Goal: Transaction & Acquisition: Obtain resource

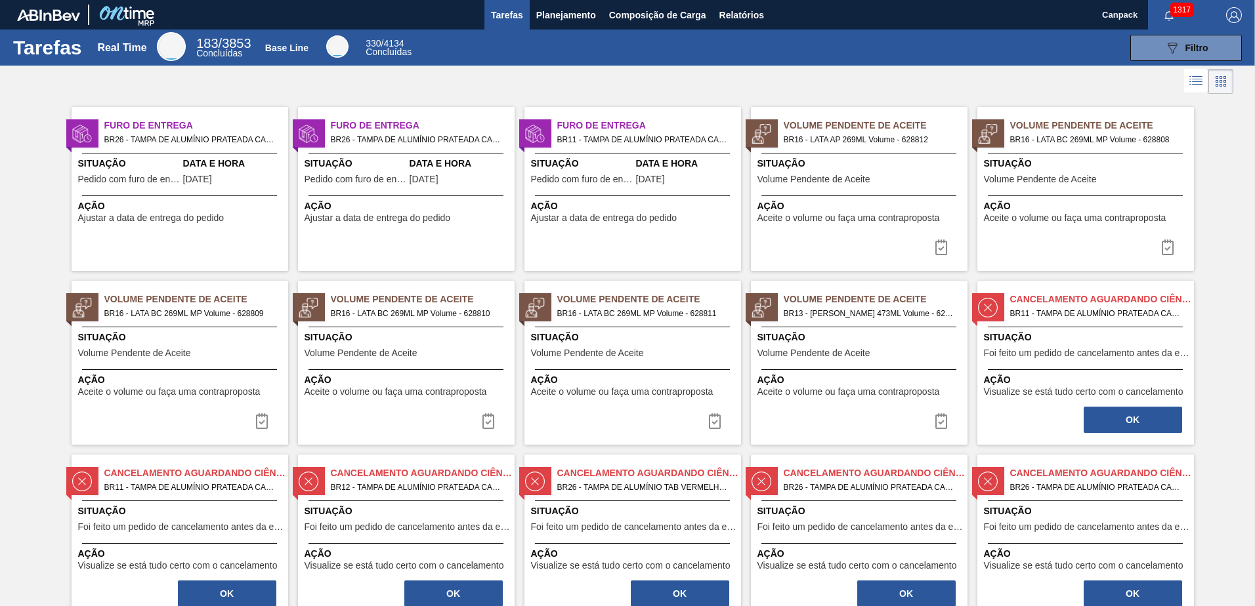
click at [1072, 337] on span "Situação" at bounding box center [1087, 338] width 207 height 14
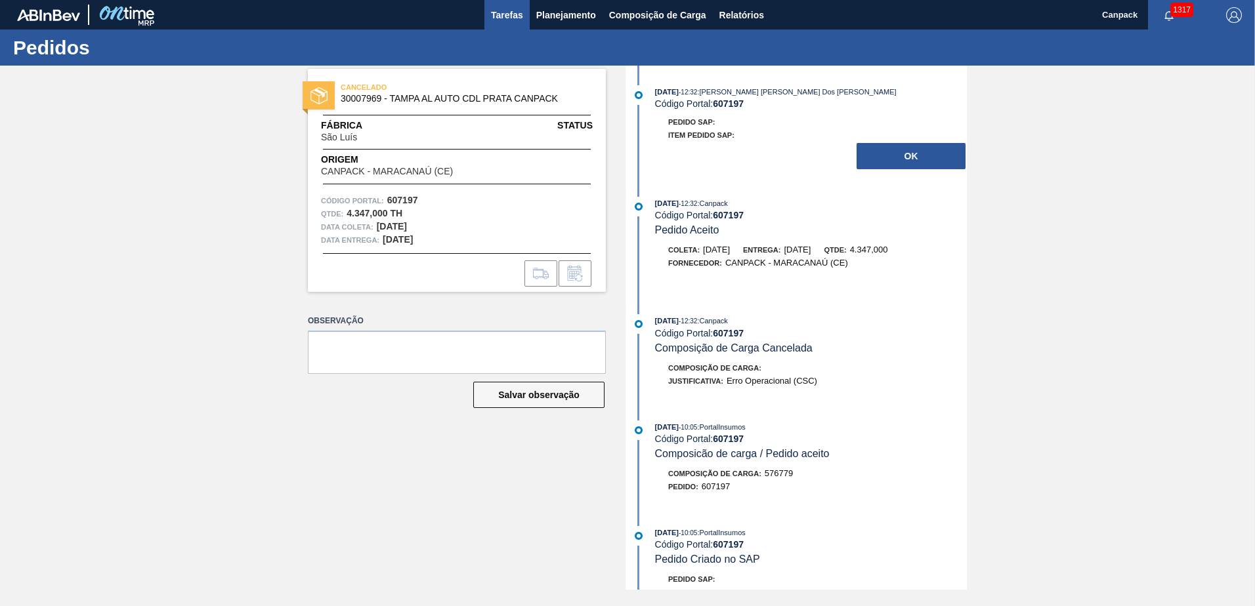
click at [501, 20] on span "Tarefas" at bounding box center [507, 15] width 32 height 16
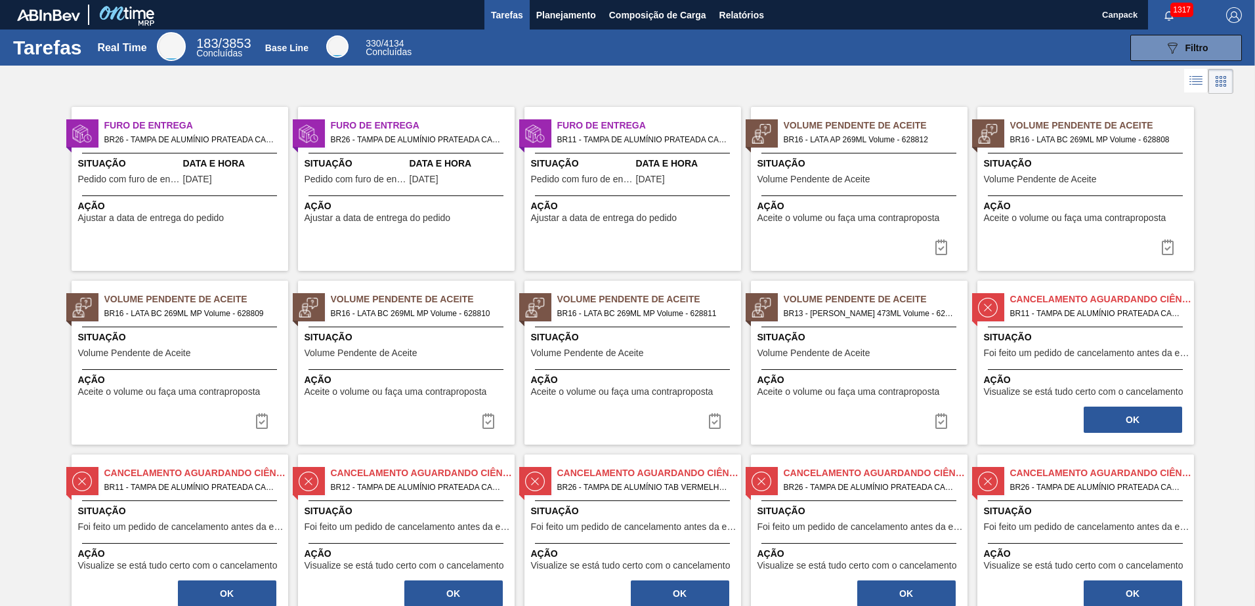
click at [1067, 326] on div "Cancelamento aguardando ciência BR11 - TAMPA DE ALUMÍNIO PRATEADA CANPACK CDL P…" at bounding box center [1085, 363] width 217 height 164
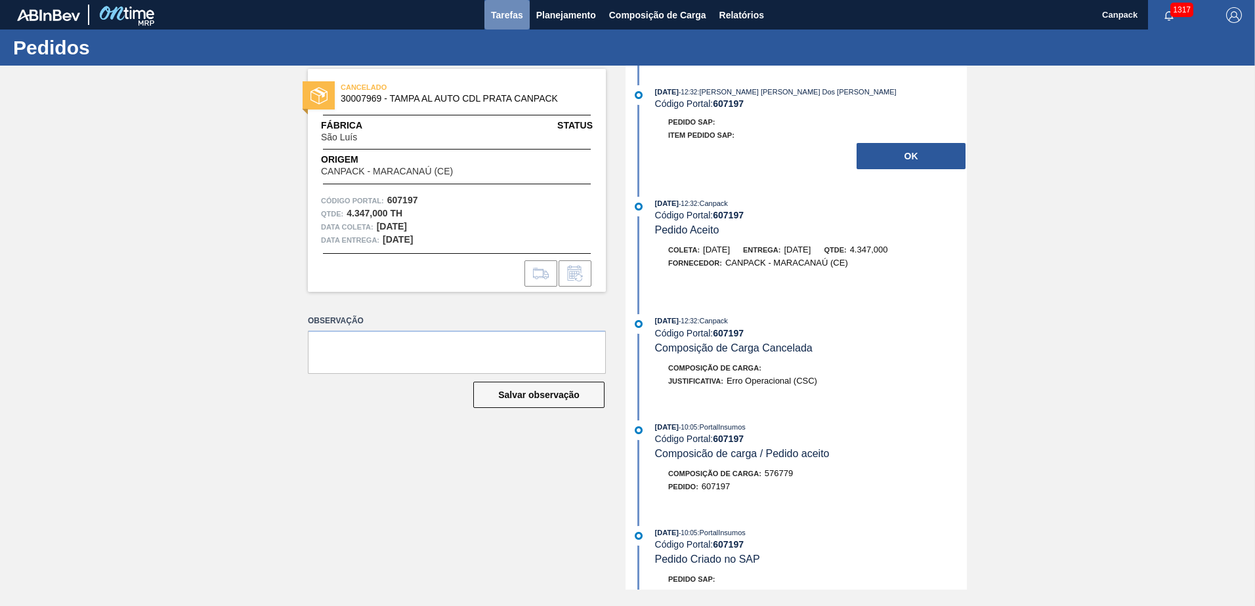
click at [513, 16] on span "Tarefas" at bounding box center [507, 15] width 32 height 16
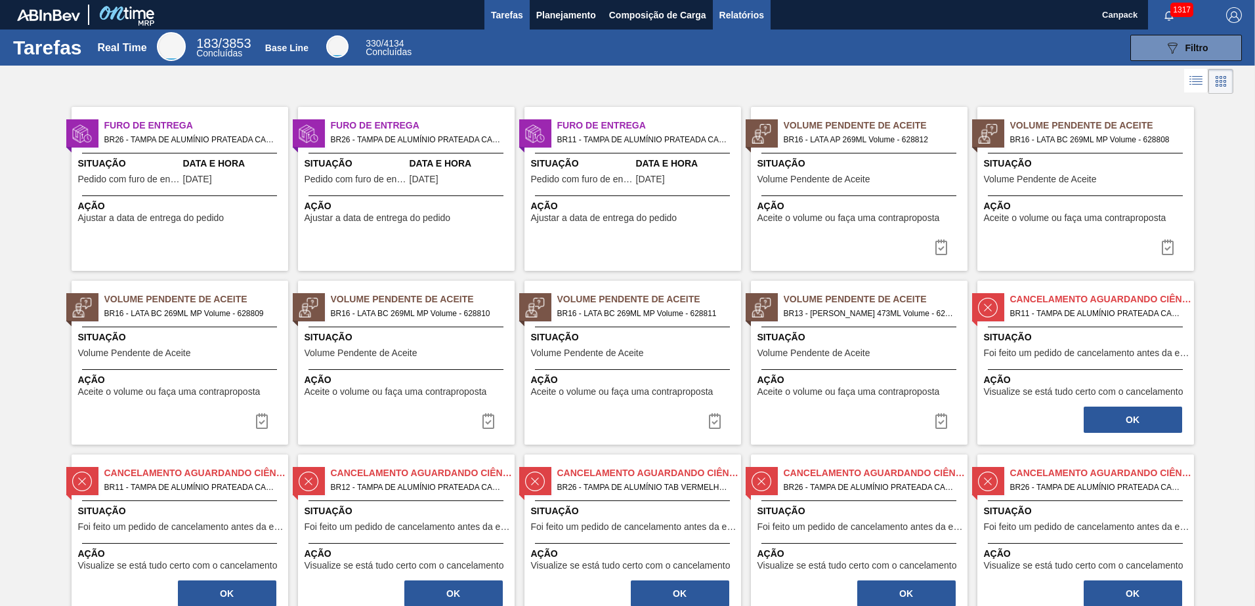
click at [736, 15] on span "Relatórios" at bounding box center [741, 15] width 45 height 16
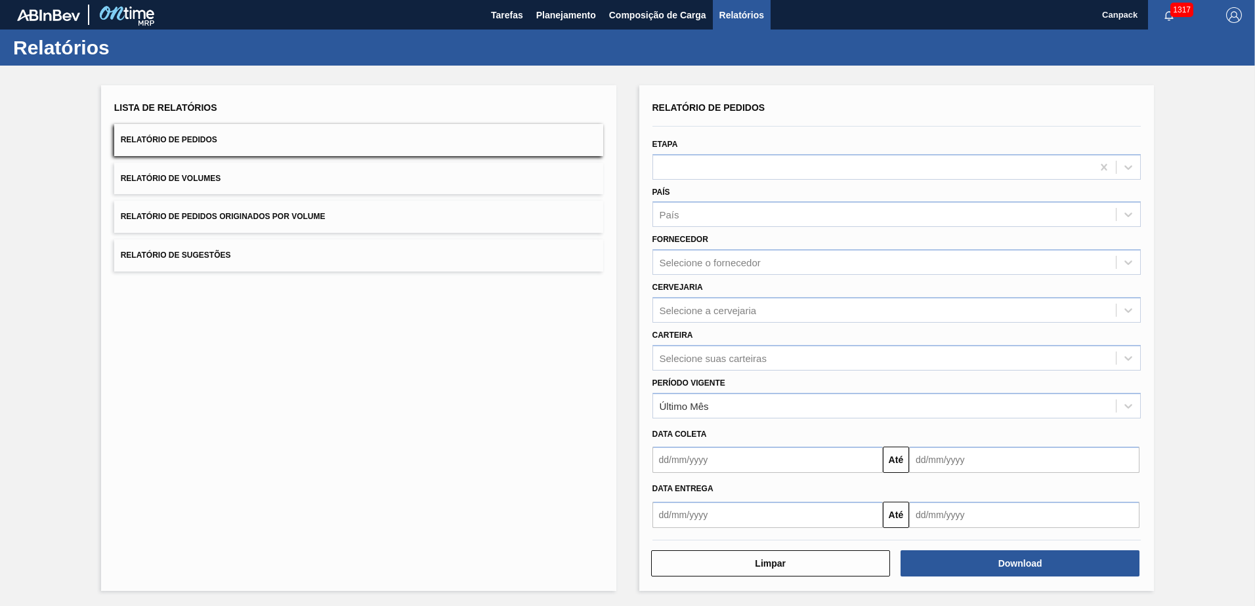
click at [362, 136] on button "Relatório de Pedidos" at bounding box center [358, 140] width 489 height 32
click at [905, 177] on div at bounding box center [896, 167] width 489 height 26
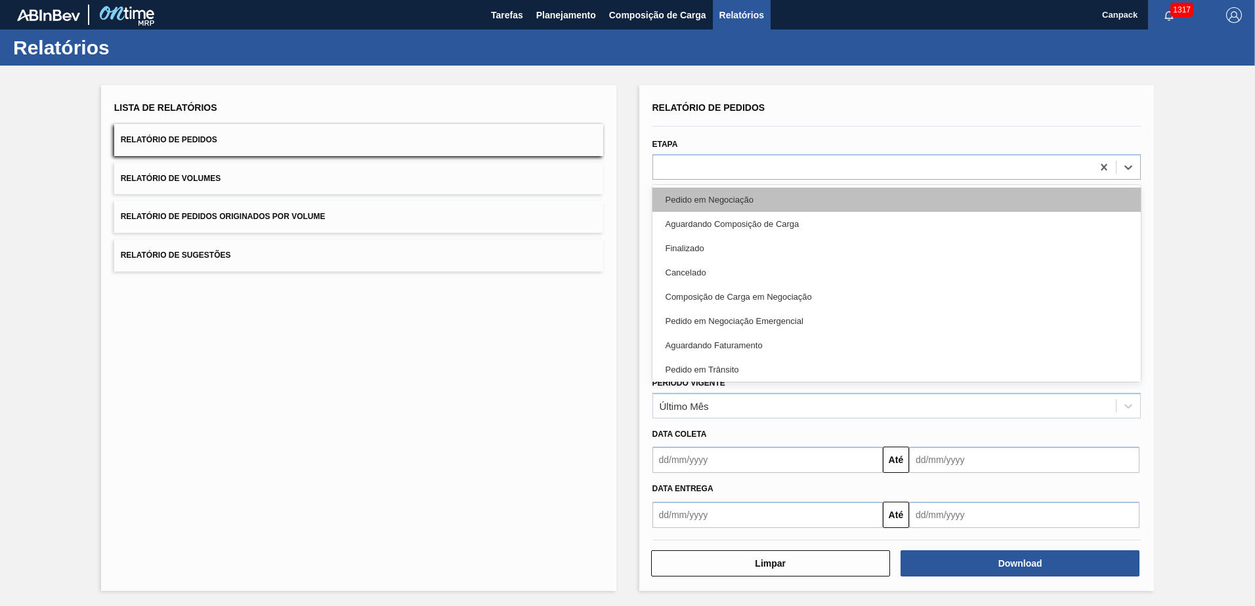
click at [894, 199] on div "Pedido em Negociação" at bounding box center [896, 200] width 489 height 24
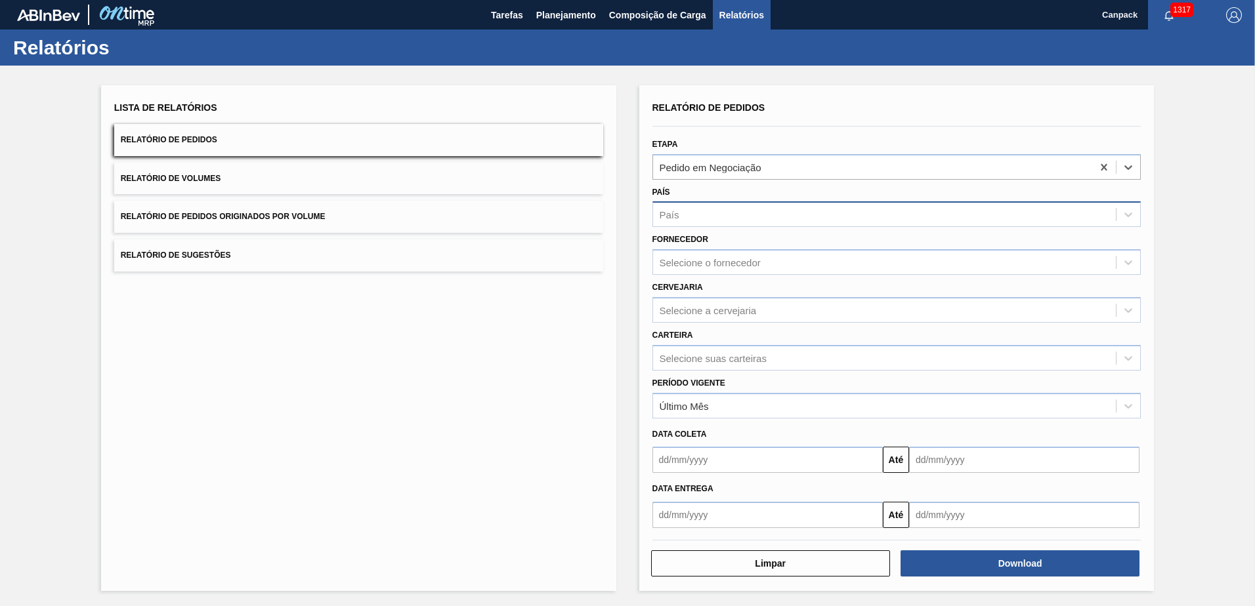
click at [881, 207] on div "País" at bounding box center [884, 214] width 463 height 19
click at [870, 235] on div "Fornecedor Selecione o fornecedor" at bounding box center [896, 252] width 489 height 45
click at [876, 208] on div "País" at bounding box center [884, 214] width 463 height 19
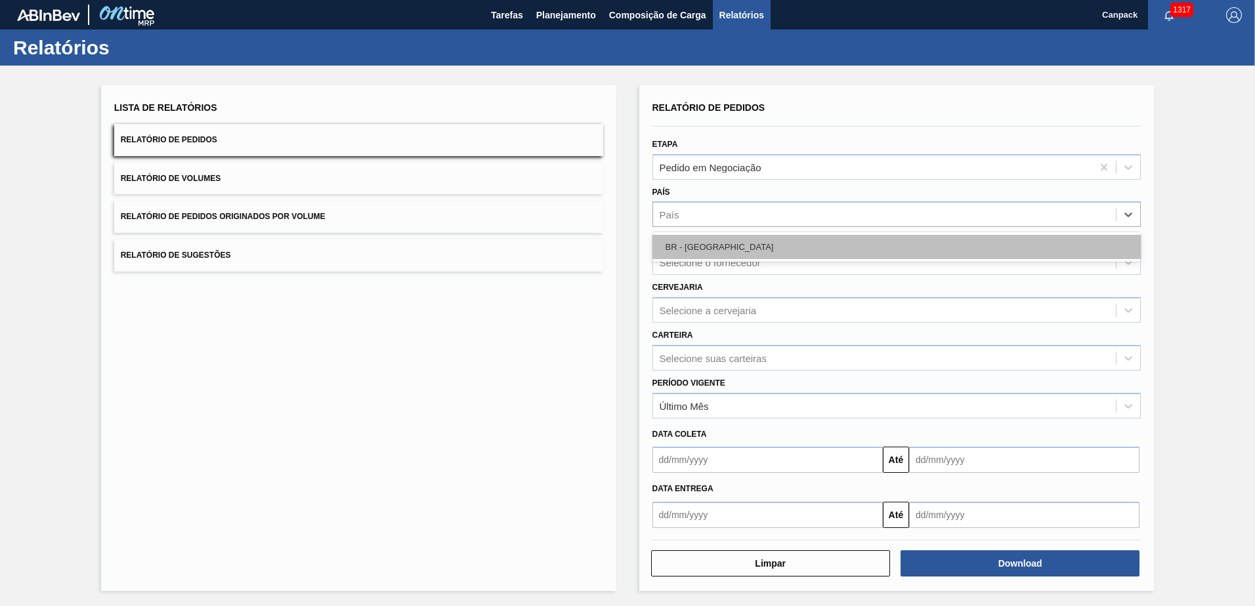
click at [870, 246] on div "BR - [GEOGRAPHIC_DATA]" at bounding box center [896, 247] width 489 height 24
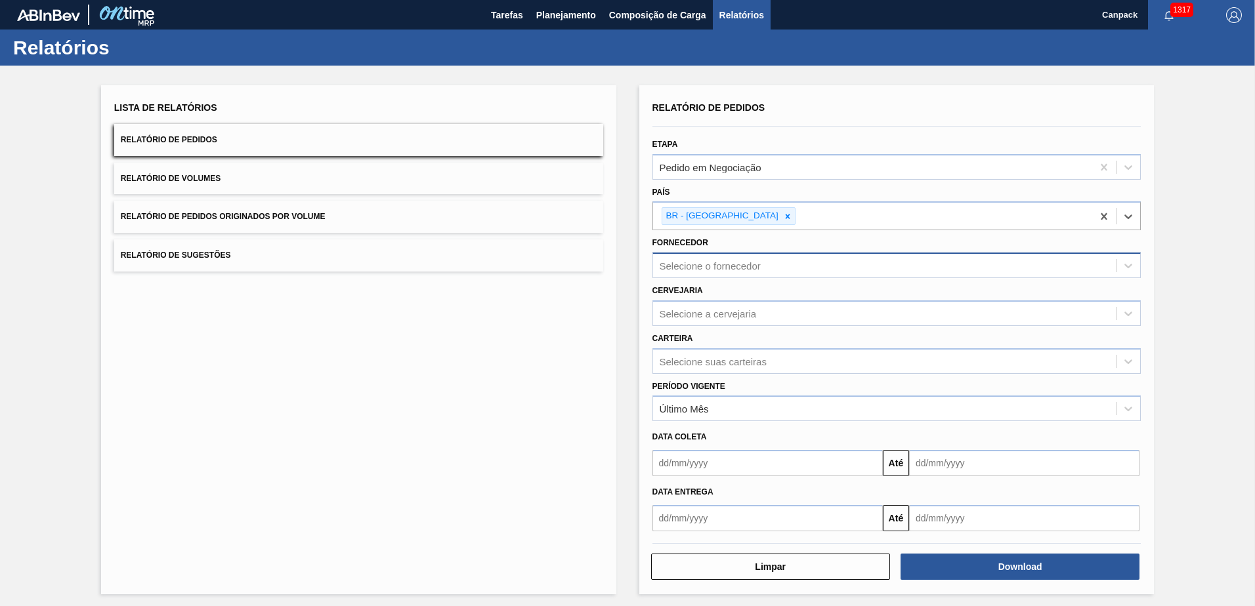
click at [868, 266] on div "Selecione o fornecedor" at bounding box center [884, 266] width 463 height 19
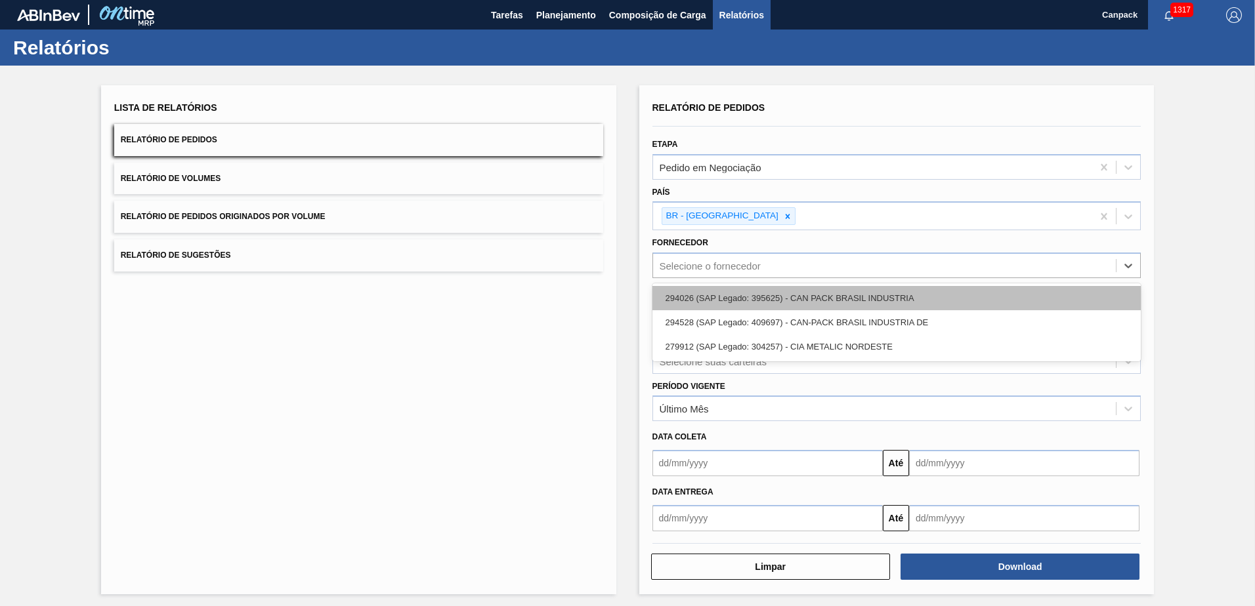
click at [1024, 303] on div "294026 (SAP Legado: 395625) - CAN PACK BRASIL INDUSTRIA" at bounding box center [896, 298] width 489 height 24
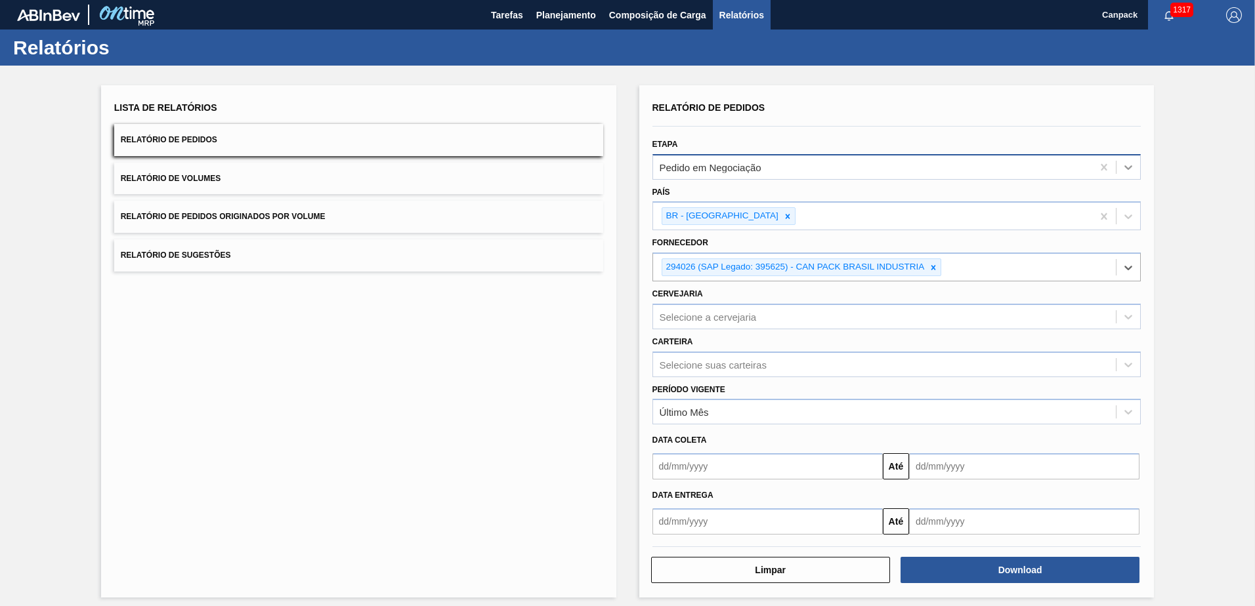
click at [1130, 167] on icon at bounding box center [1128, 167] width 13 height 13
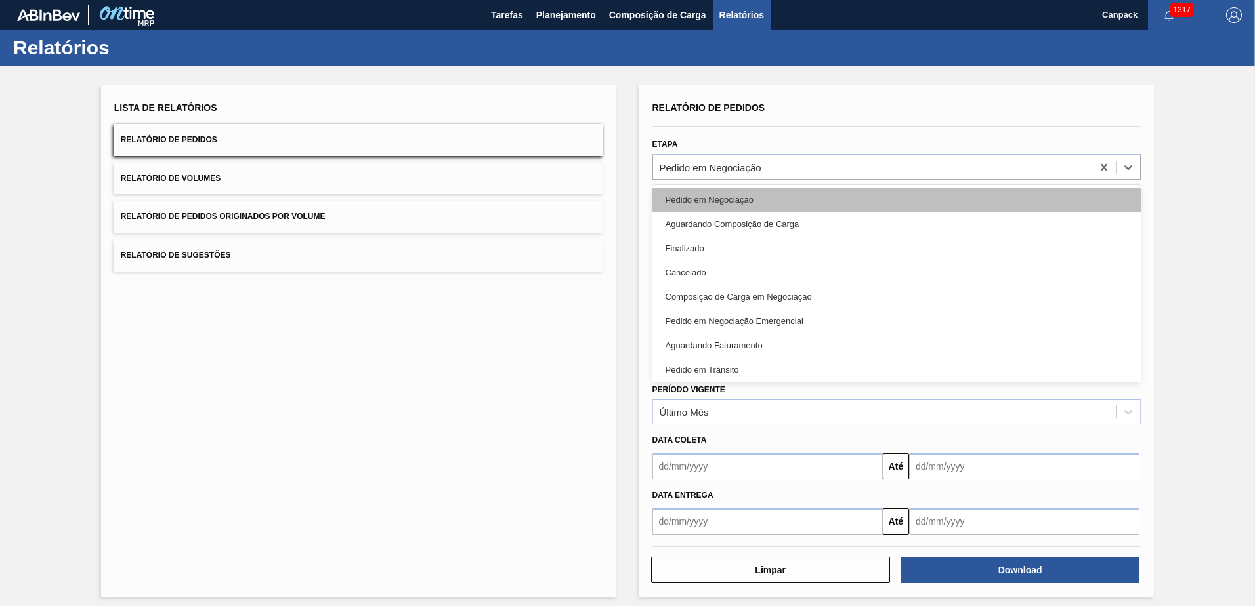
click at [681, 195] on div "Pedido em Negociação" at bounding box center [896, 200] width 489 height 24
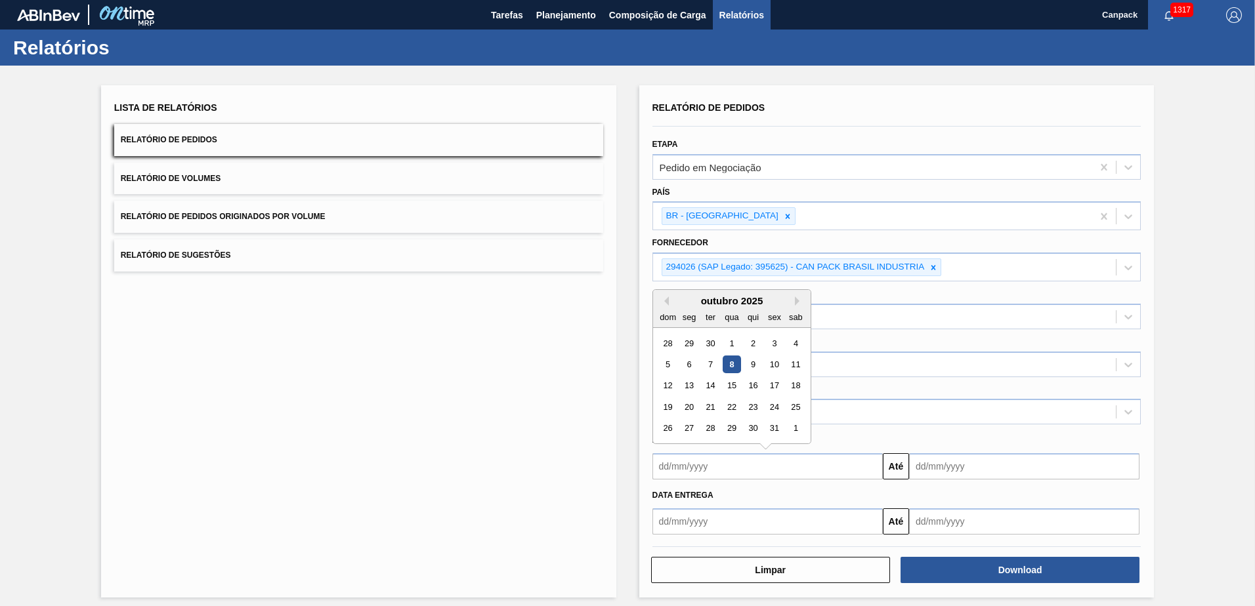
click at [854, 467] on input "text" at bounding box center [767, 466] width 230 height 26
click at [931, 267] on icon at bounding box center [933, 267] width 9 height 9
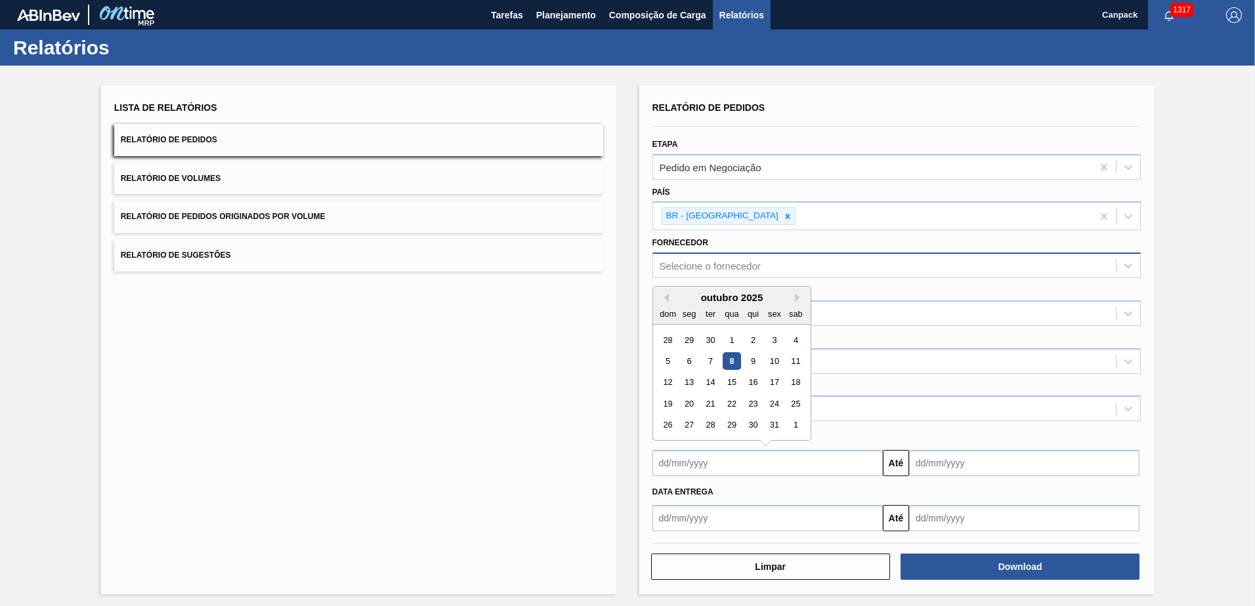
click at [753, 470] on input "text" at bounding box center [767, 463] width 230 height 26
click at [736, 365] on div "8" at bounding box center [732, 361] width 18 height 18
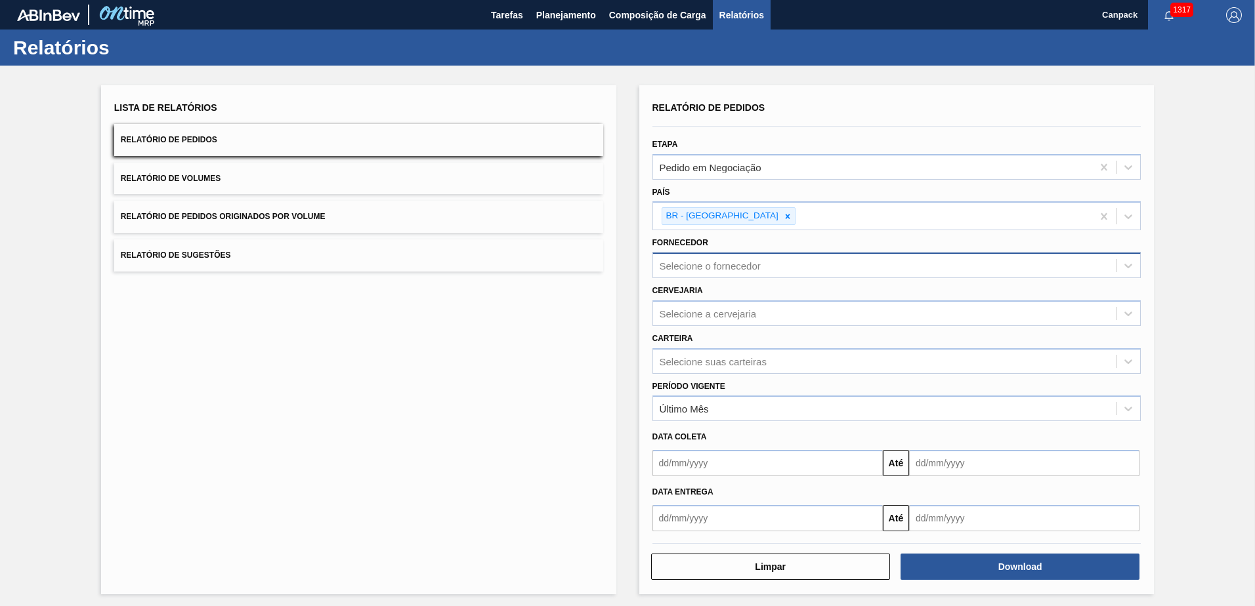
type input "[DATE]"
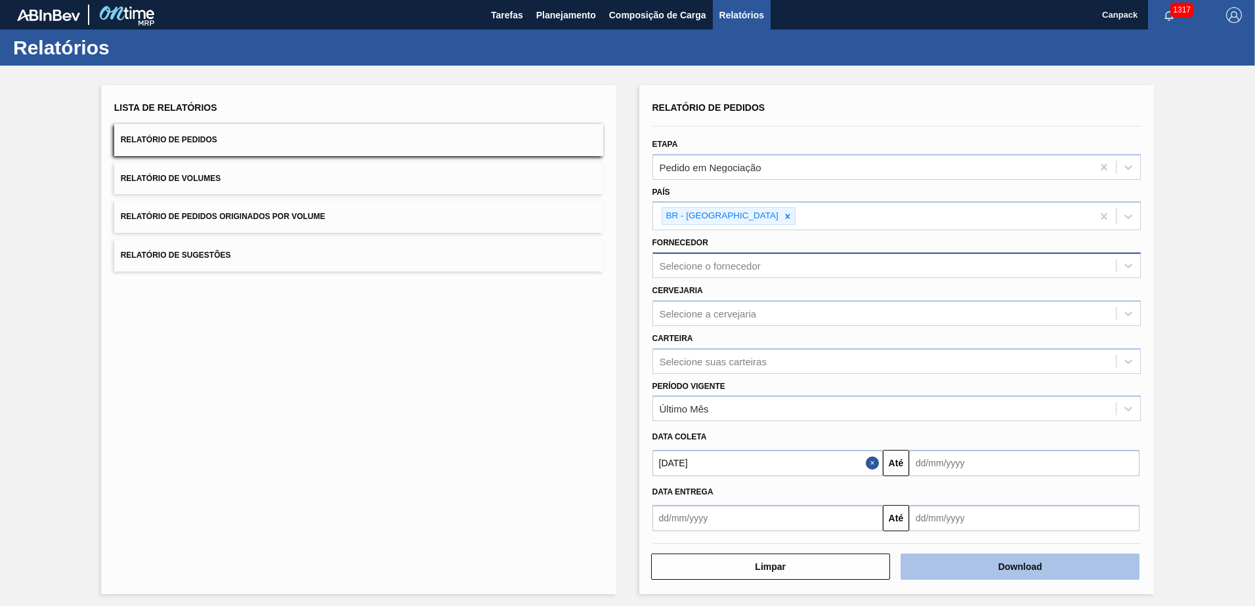
click at [941, 576] on button "Download" at bounding box center [1019, 567] width 239 height 26
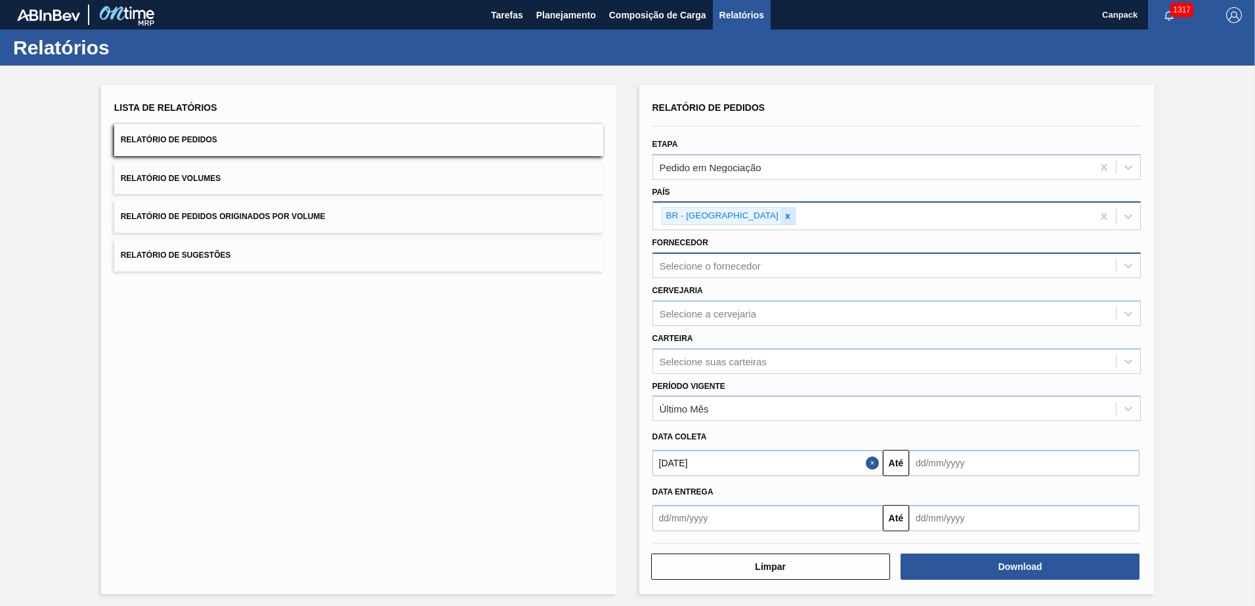
click at [783, 216] on icon at bounding box center [787, 216] width 9 height 9
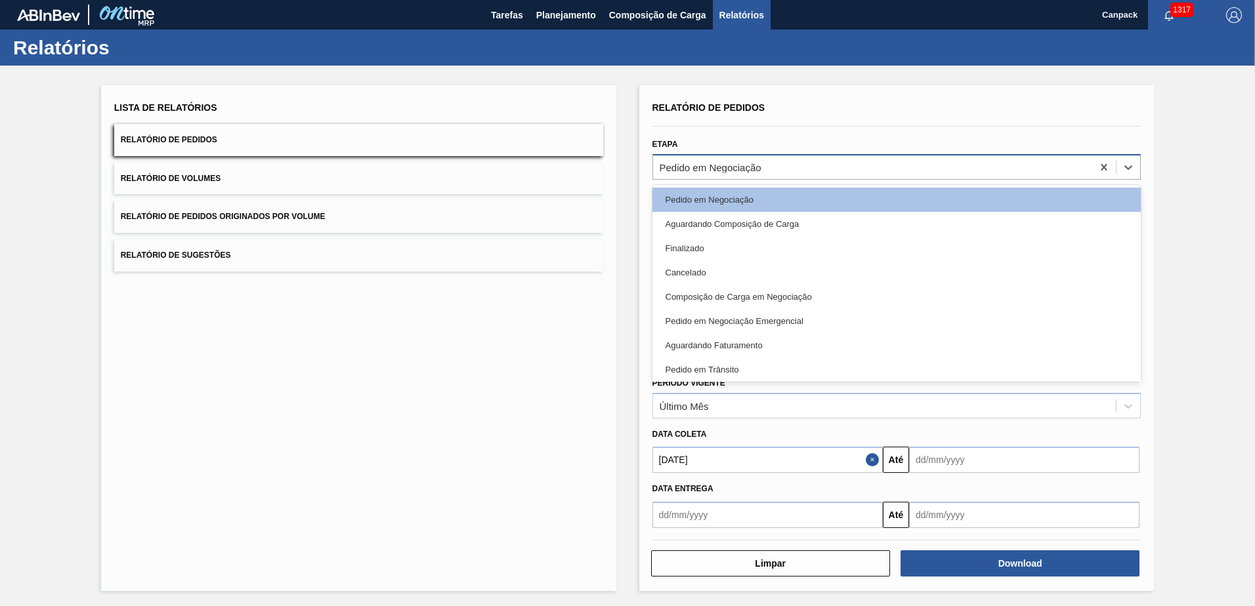
click at [940, 165] on div "Pedido em Negociação" at bounding box center [873, 166] width 440 height 19
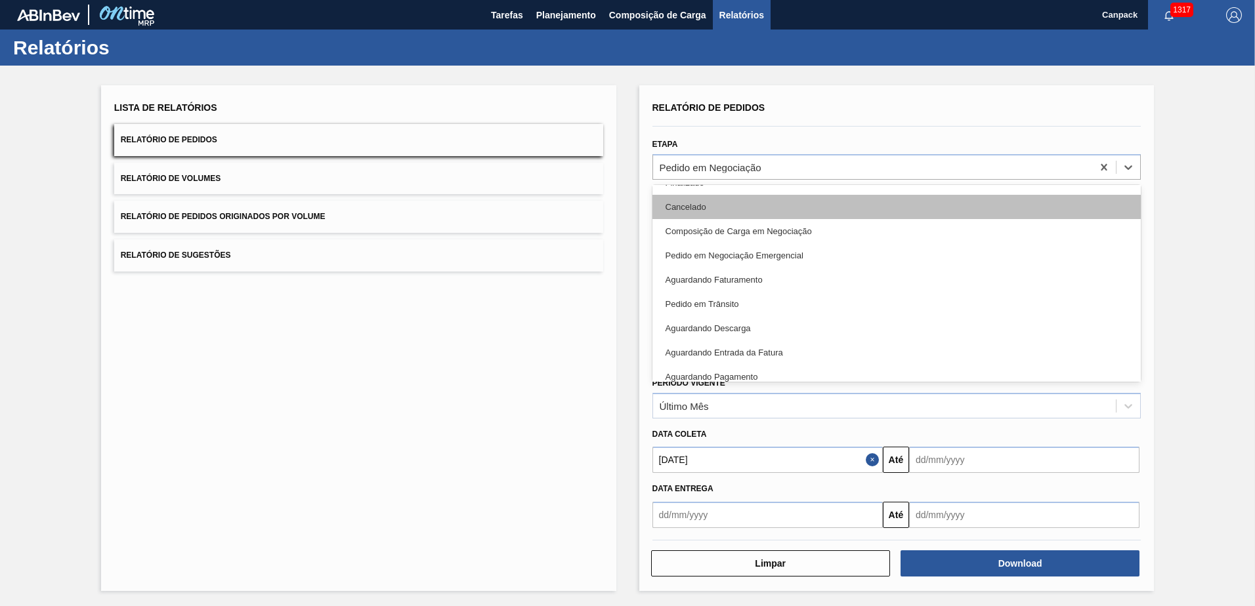
scroll to position [131, 0]
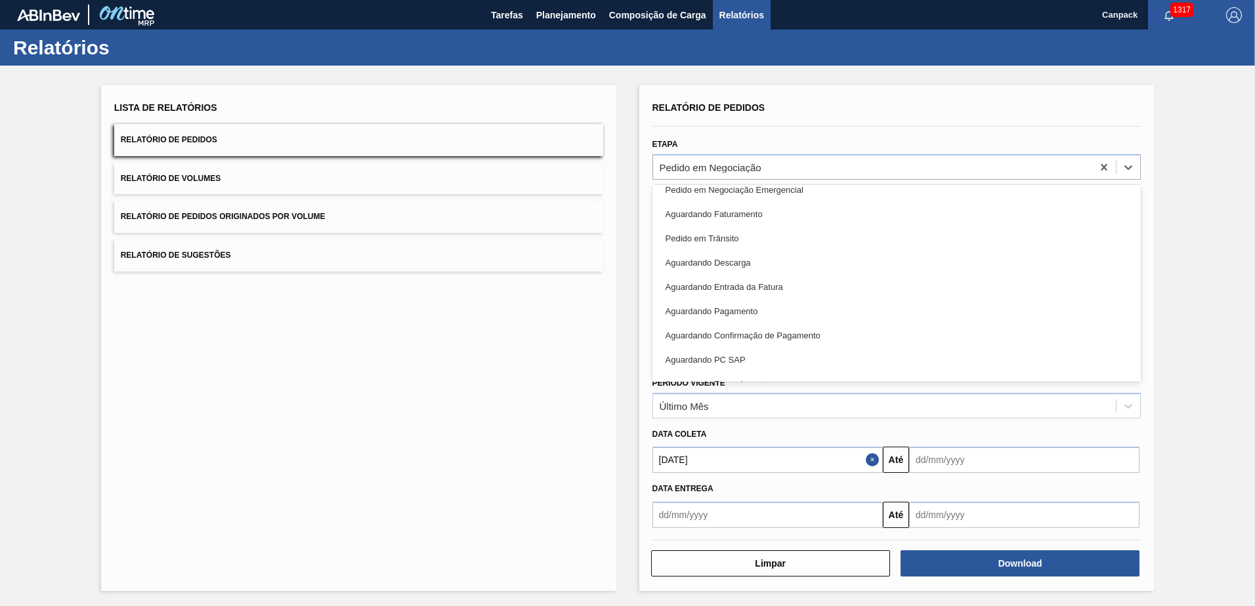
drag, startPoint x: 222, startPoint y: 363, endPoint x: 171, endPoint y: 276, distance: 100.6
click at [222, 362] on div "Lista de Relatórios Relatório de Pedidos Relatório de Volumes Relatório de Pedi…" at bounding box center [358, 338] width 515 height 506
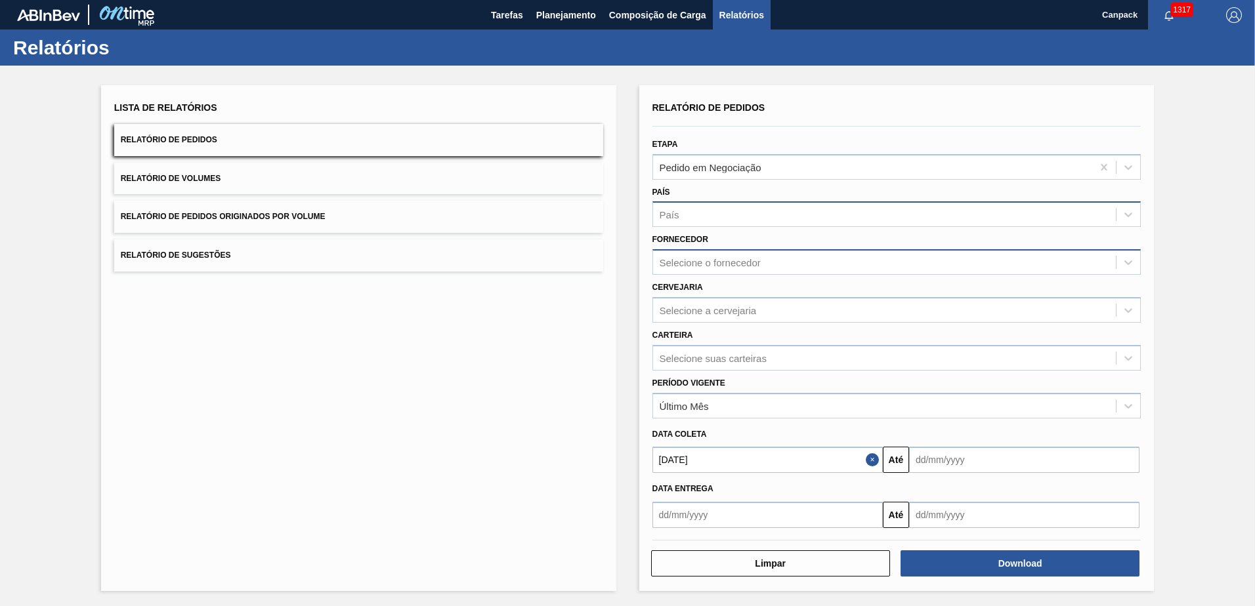
click at [188, 174] on span "Relatório de Volumes" at bounding box center [171, 178] width 100 height 9
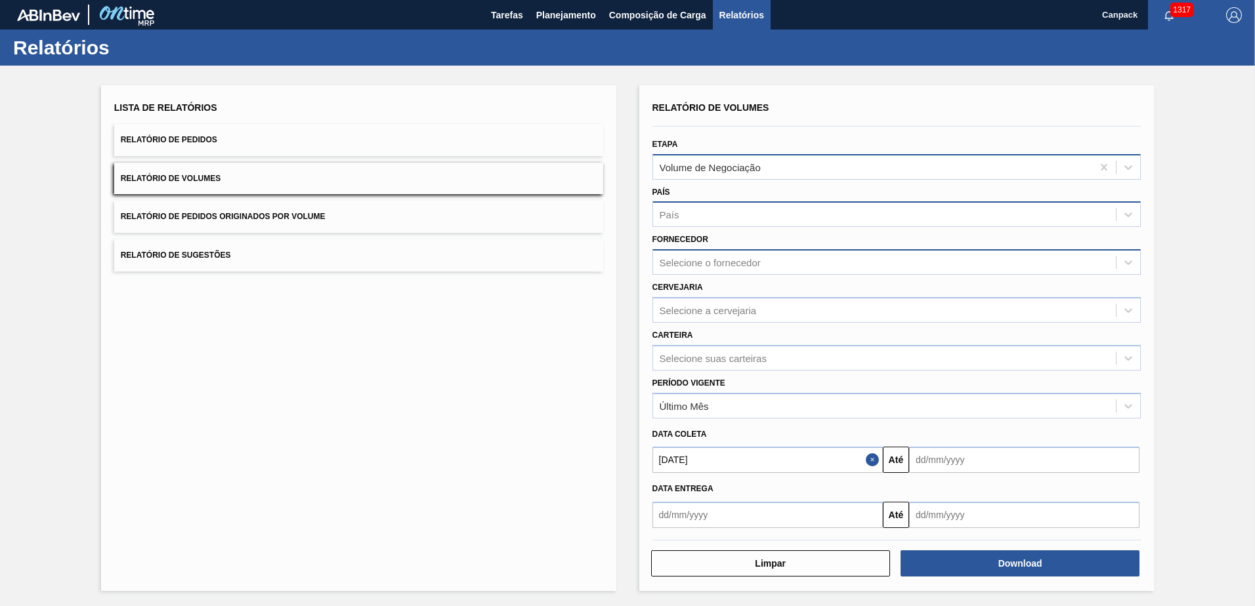
click at [857, 173] on div "Volume de Negociação" at bounding box center [873, 166] width 440 height 19
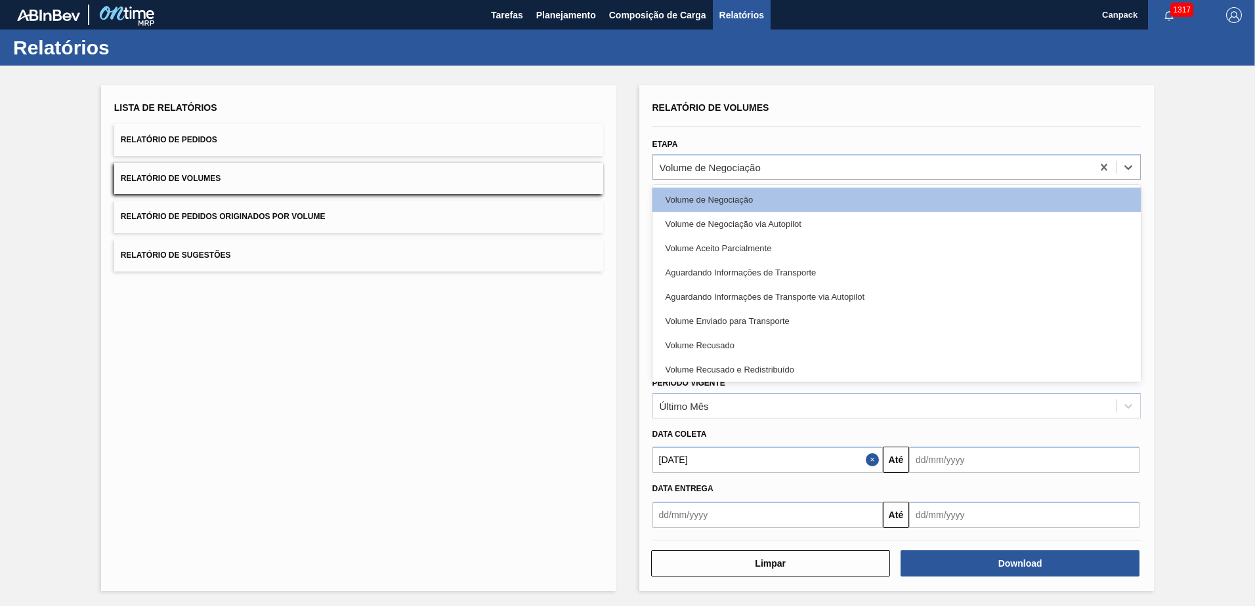
click at [886, 102] on div "Relatório de Volumes" at bounding box center [896, 107] width 489 height 19
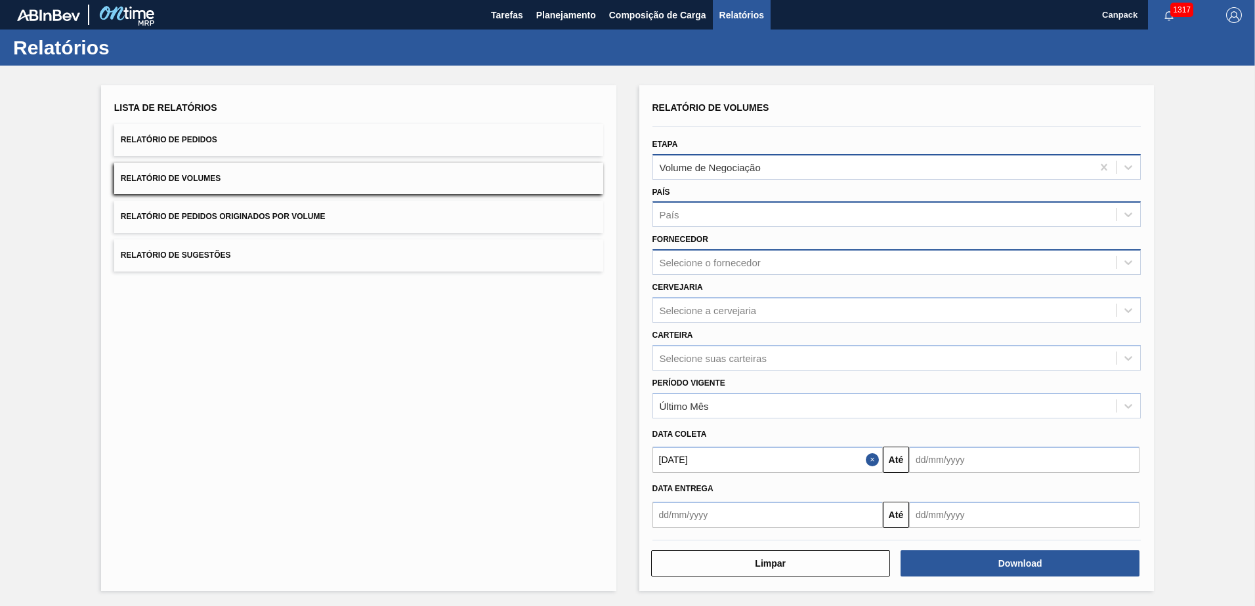
click at [864, 167] on div "Volume de Negociação" at bounding box center [873, 166] width 440 height 19
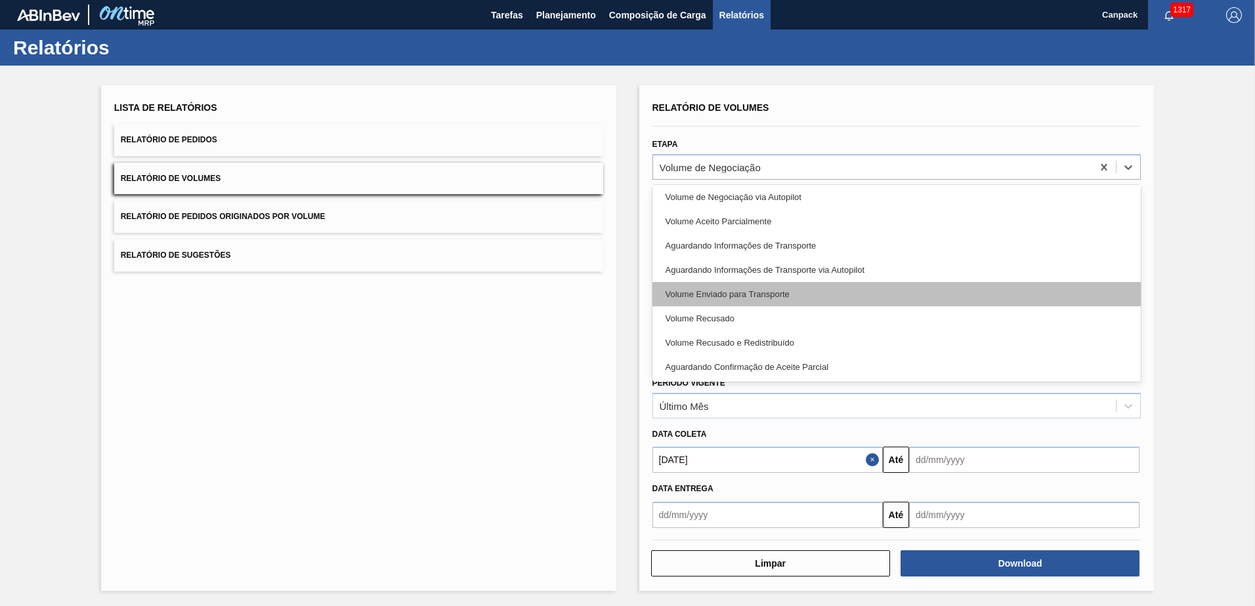
scroll to position [0, 0]
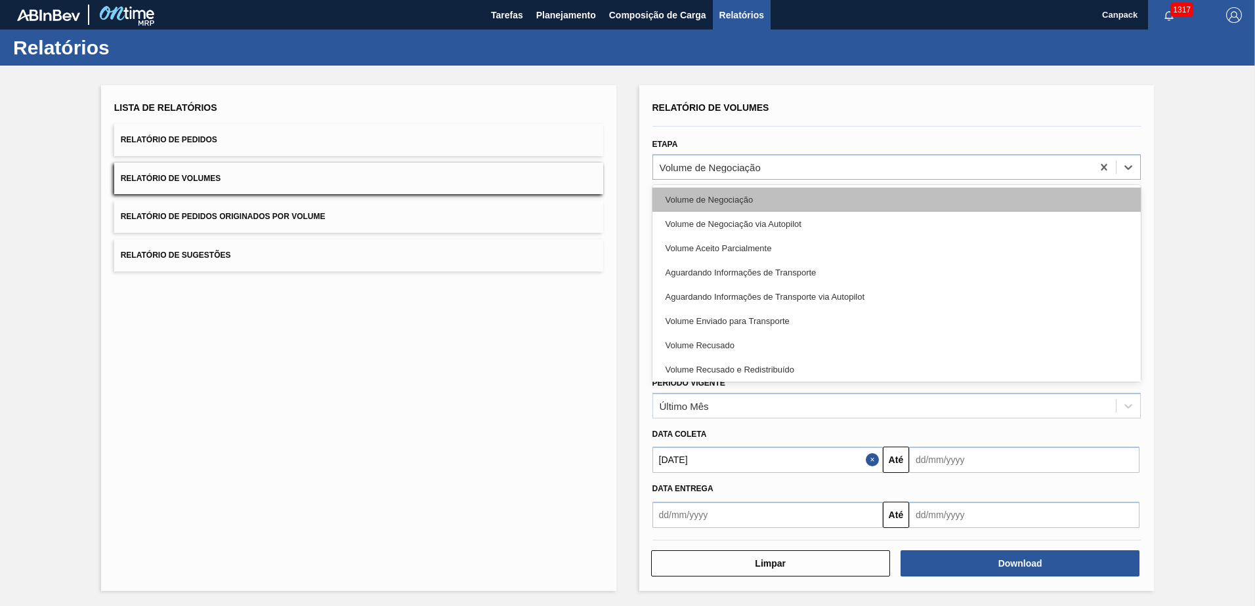
click at [754, 203] on div "Volume de Negociação" at bounding box center [896, 200] width 489 height 24
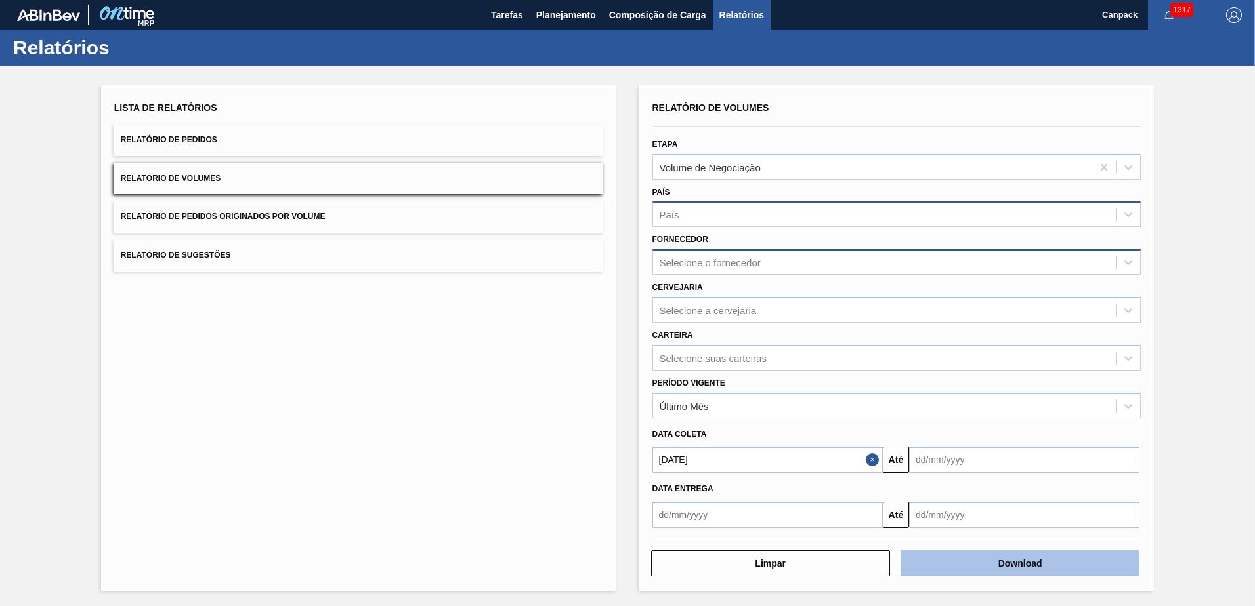
click at [1036, 571] on button "Download" at bounding box center [1019, 564] width 239 height 26
